Goal: Task Accomplishment & Management: Manage account settings

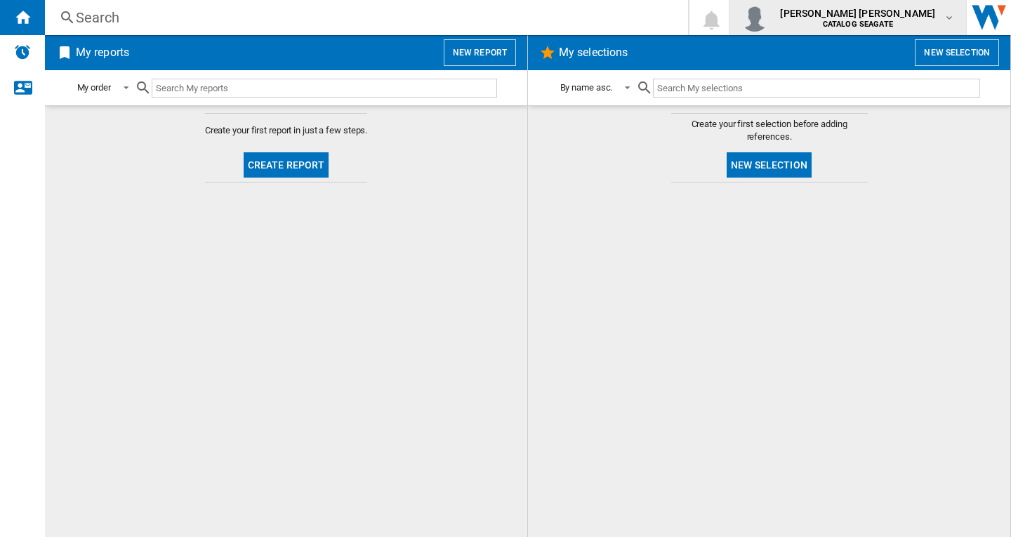
click at [914, 19] on span "[PERSON_NAME] [PERSON_NAME]" at bounding box center [857, 13] width 155 height 14
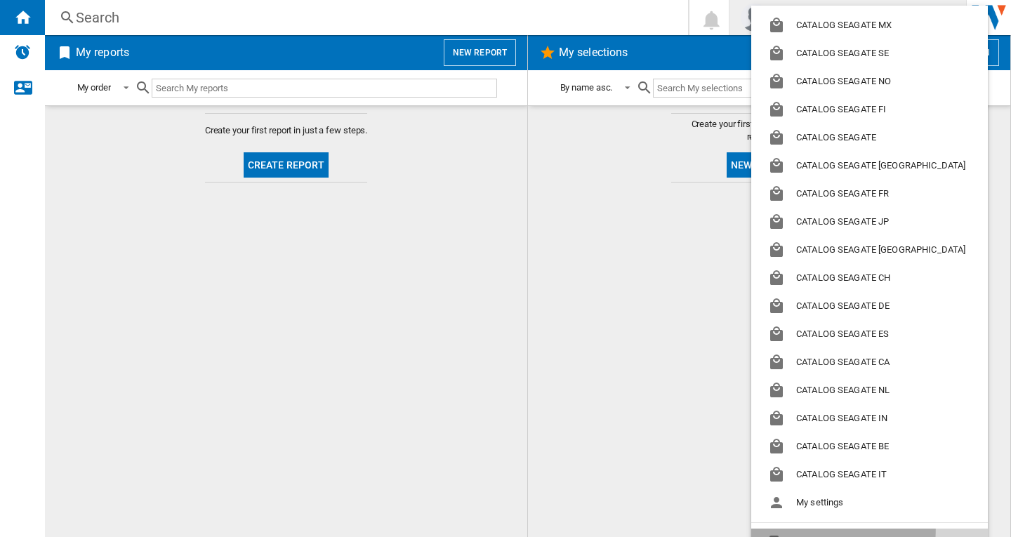
click at [842, 531] on button "Logout" at bounding box center [869, 543] width 237 height 28
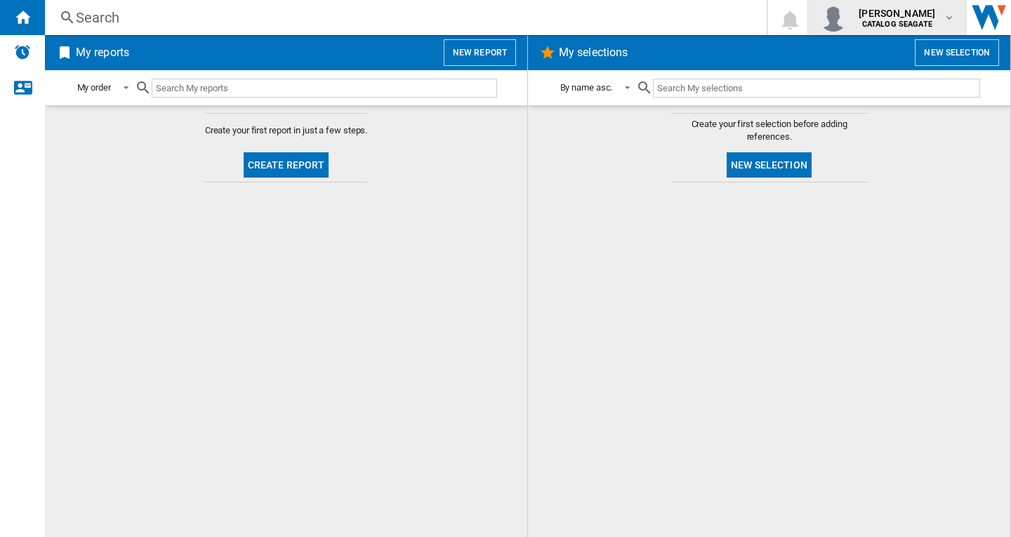
click at [943, 20] on div "[PERSON_NAME] CATALOG [GEOGRAPHIC_DATA]" at bounding box center [898, 17] width 91 height 22
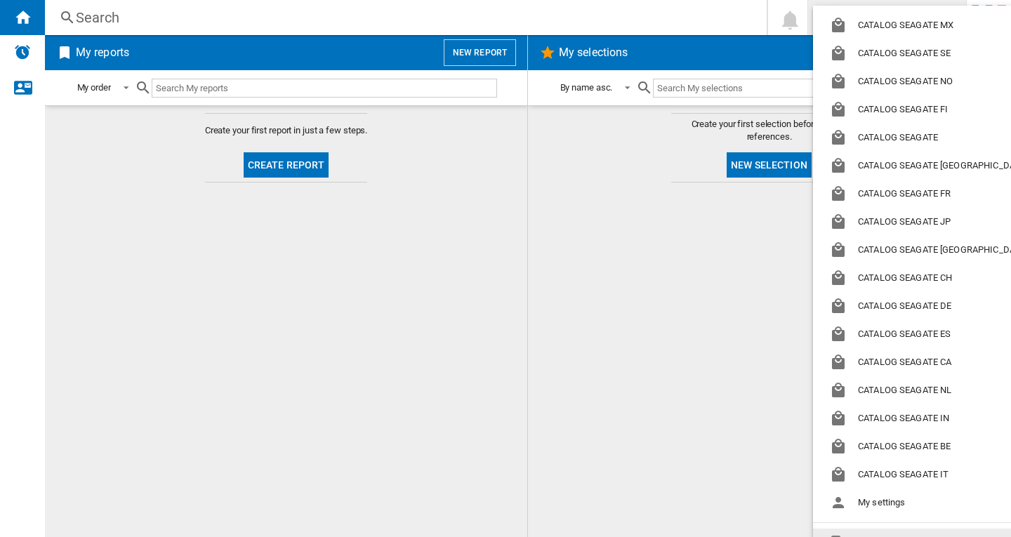
click at [882, 534] on button "Logout" at bounding box center [931, 543] width 237 height 28
